Goal: Navigation & Orientation: Find specific page/section

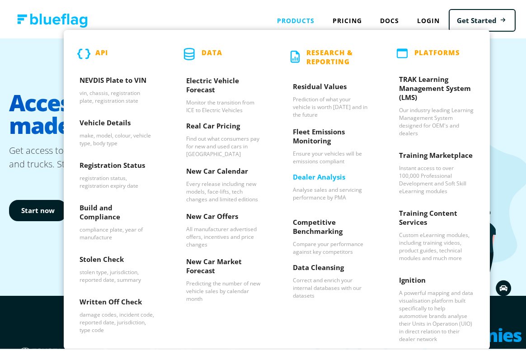
click at [316, 173] on h3 "Dealer Analysis" at bounding box center [330, 177] width 75 height 14
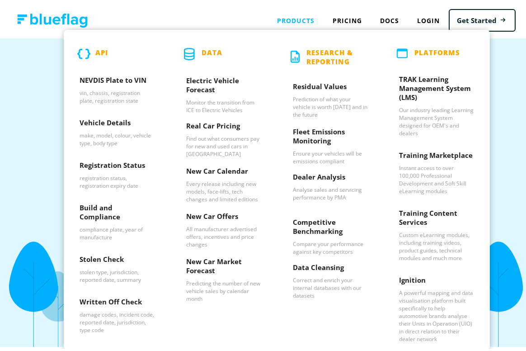
click at [296, 14] on div "Products API NEVDIS Plate to VIN vin, chassis, registration plate, registration…" at bounding box center [296, 18] width 56 height 19
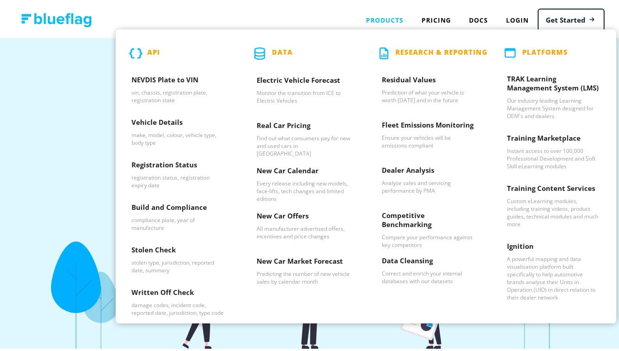
click at [526, 49] on p "PLATFORMS" at bounding box center [545, 51] width 46 height 11
